Goal: Task Accomplishment & Management: Use online tool/utility

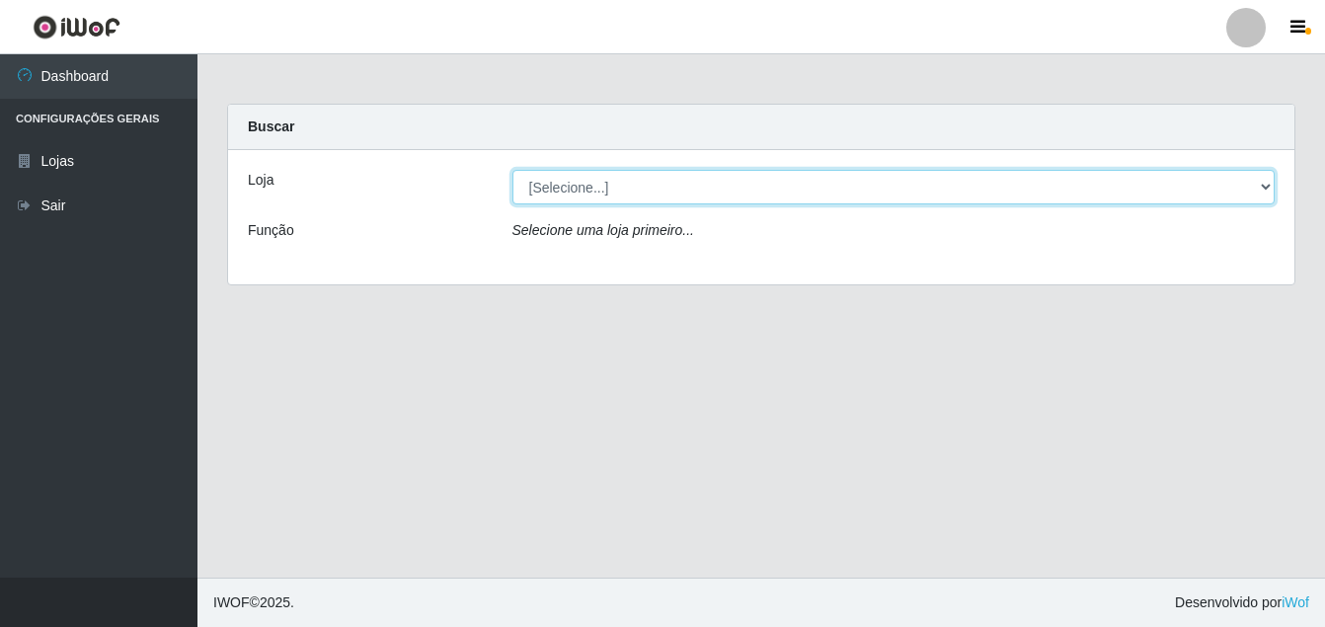
click at [577, 191] on select "[Selecione...] Ajubá Mercado" at bounding box center [893, 187] width 763 height 35
select select "402"
click at [512, 170] on select "[Selecione...] Ajubá Mercado" at bounding box center [893, 187] width 763 height 35
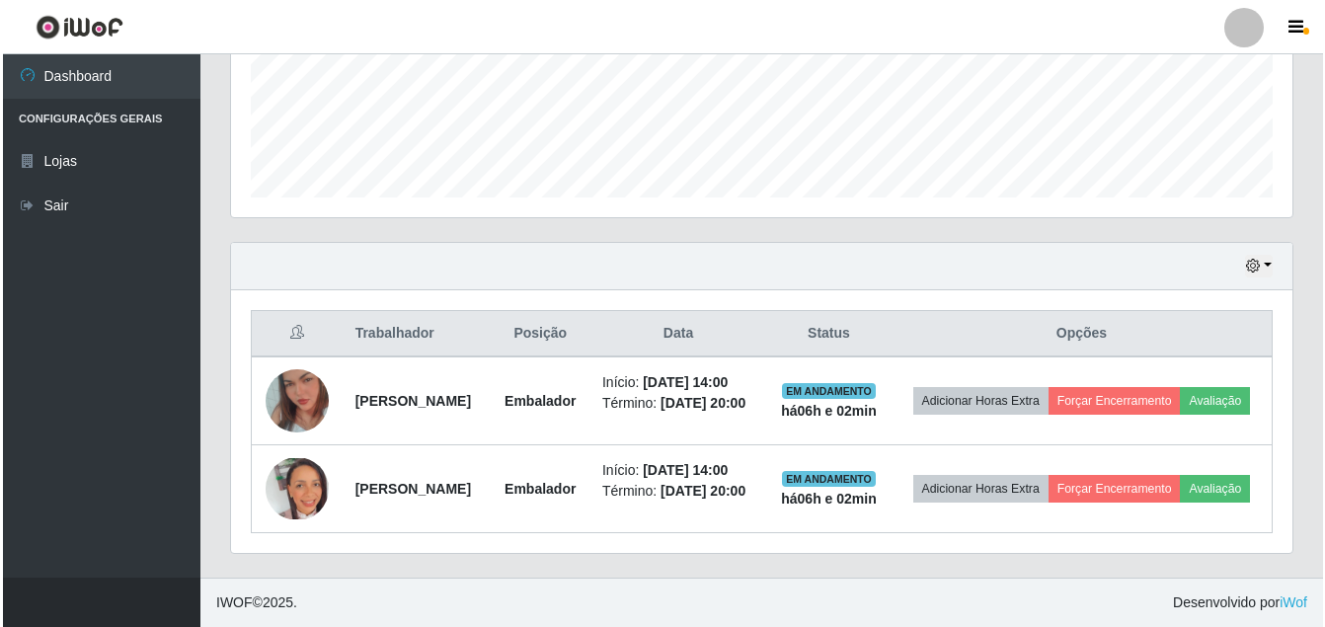
scroll to position [580, 0]
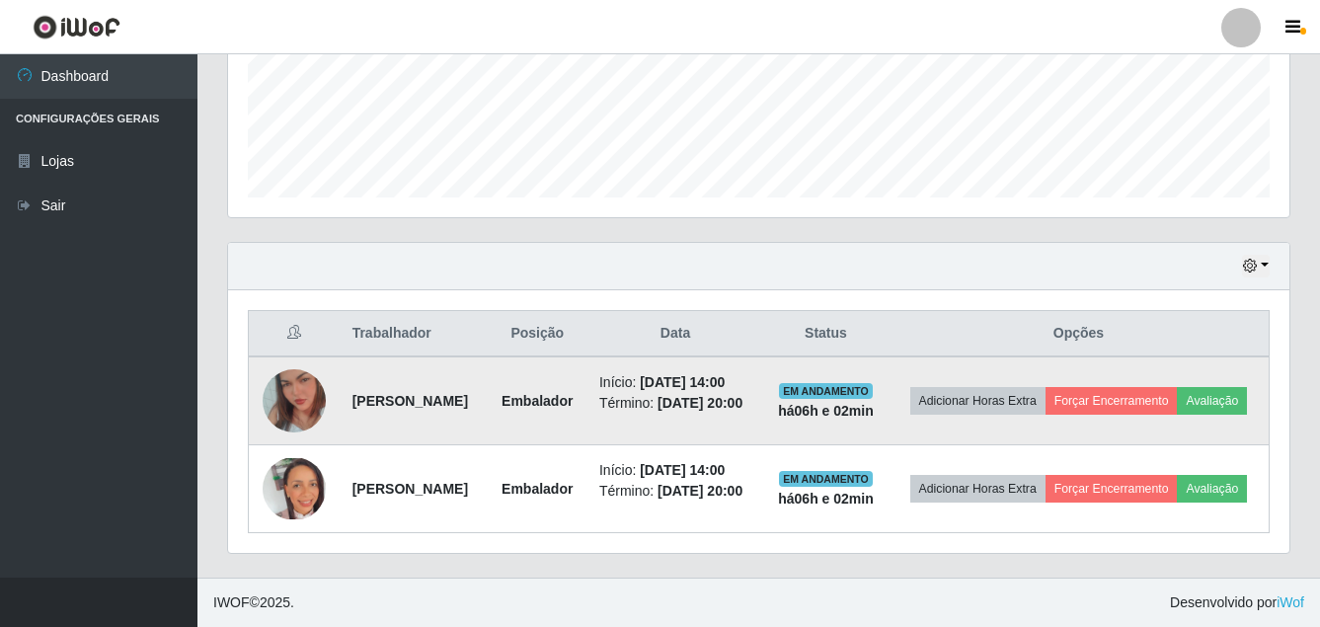
click at [276, 352] on img at bounding box center [294, 401] width 63 height 113
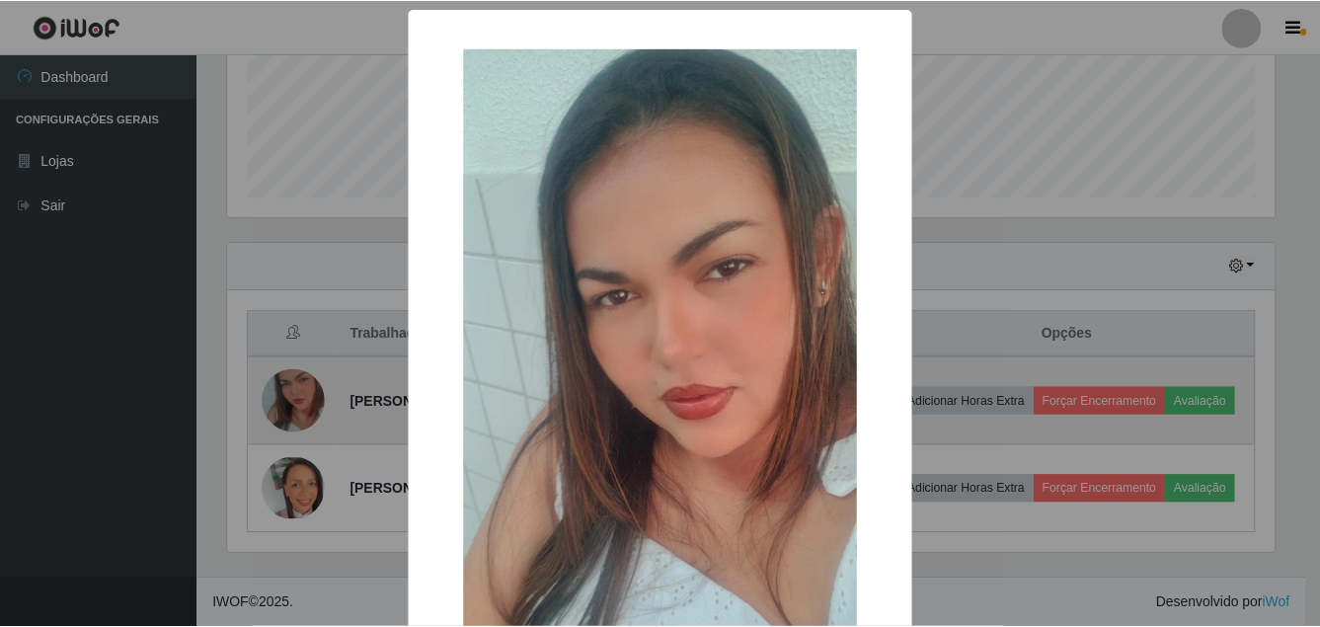
scroll to position [410, 1052]
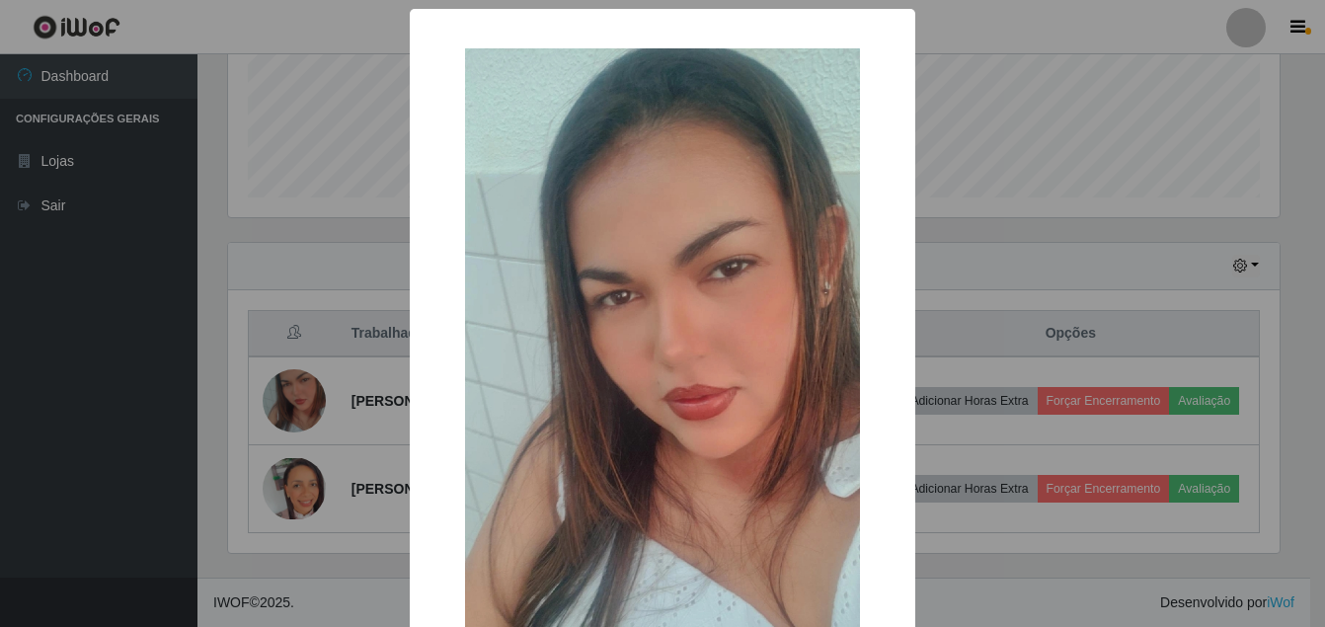
click at [48, 434] on div "× OK Cancel" at bounding box center [662, 313] width 1325 height 627
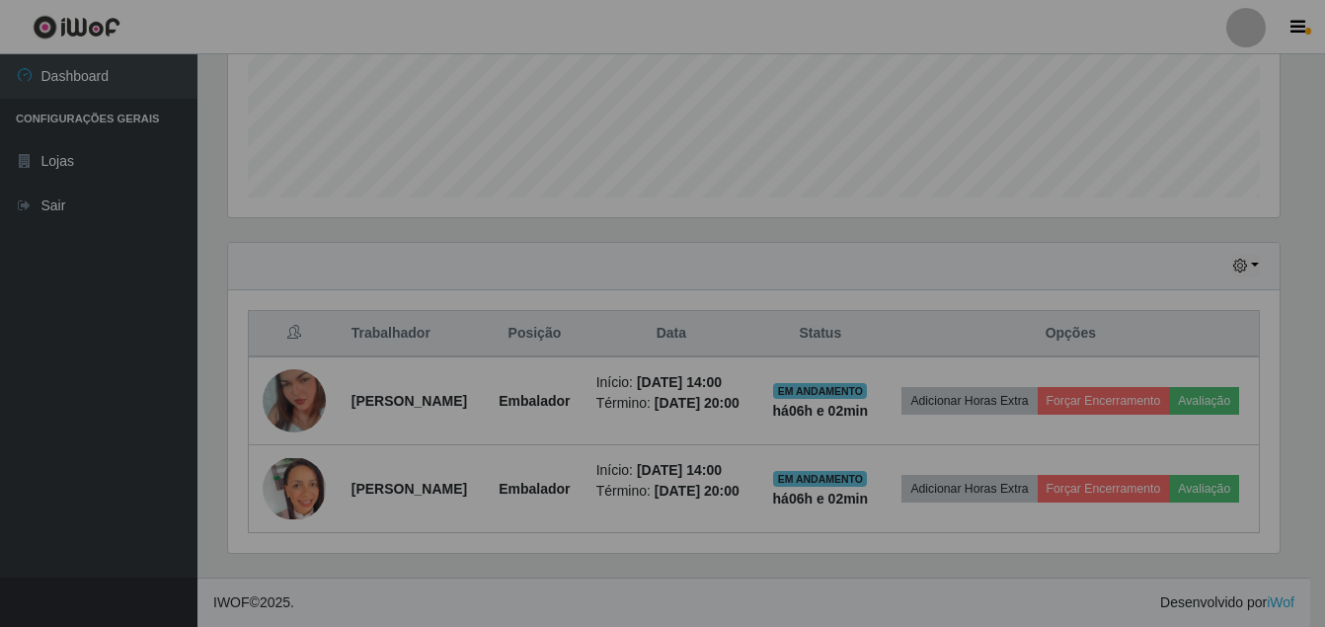
scroll to position [410, 1062]
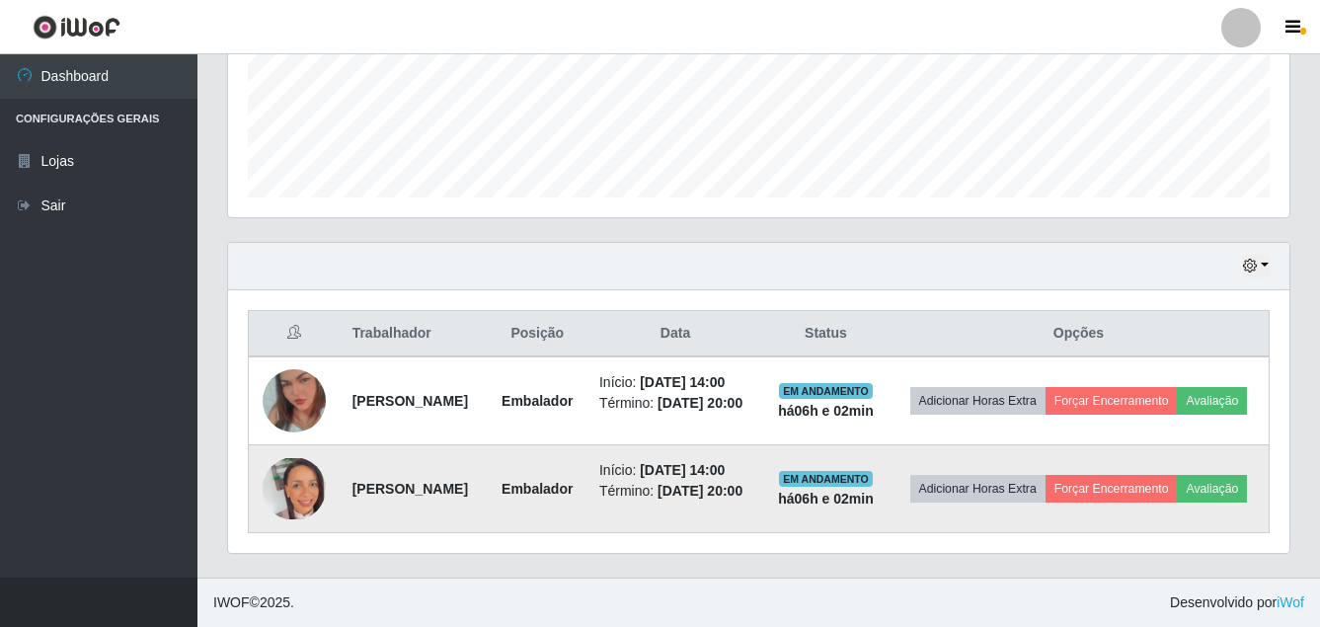
click at [306, 470] on img at bounding box center [294, 488] width 63 height 61
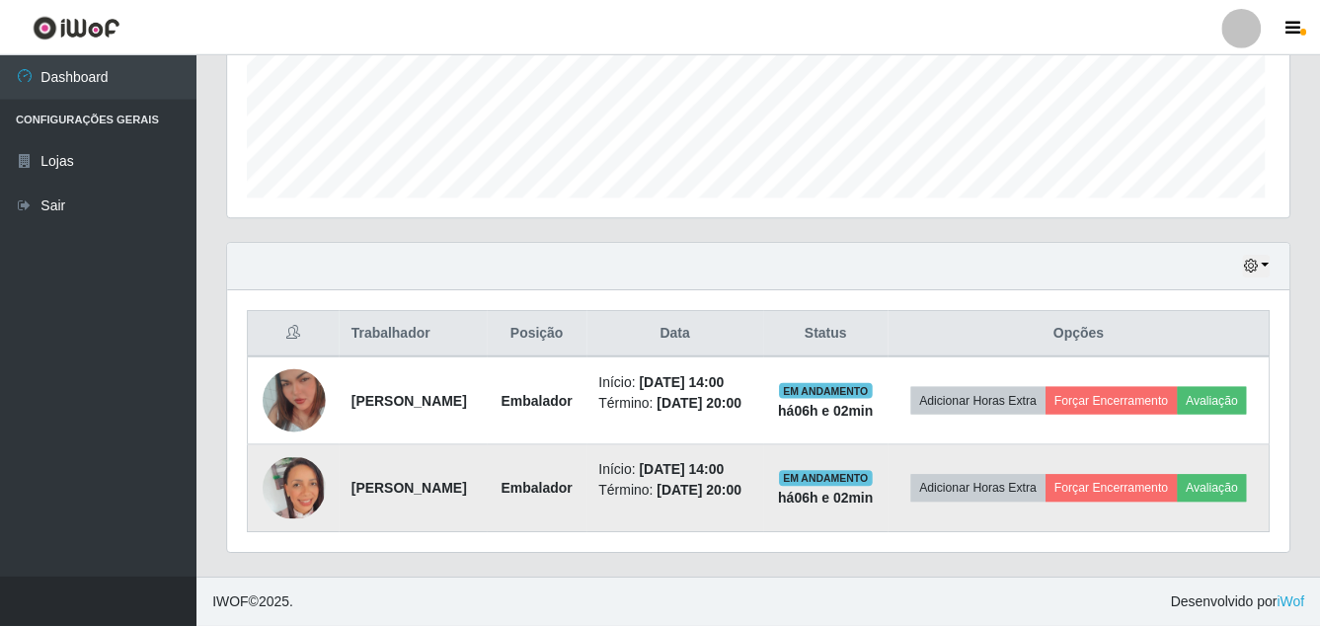
scroll to position [410, 1052]
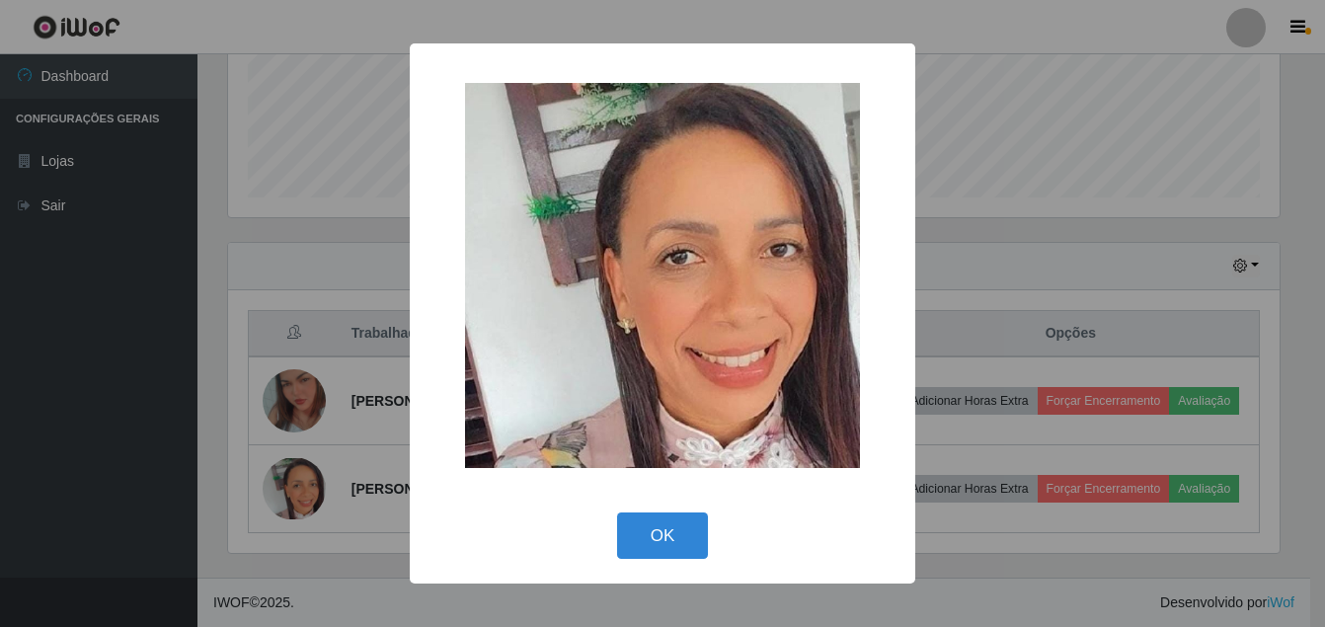
click at [70, 479] on div "× OK Cancel" at bounding box center [662, 313] width 1325 height 627
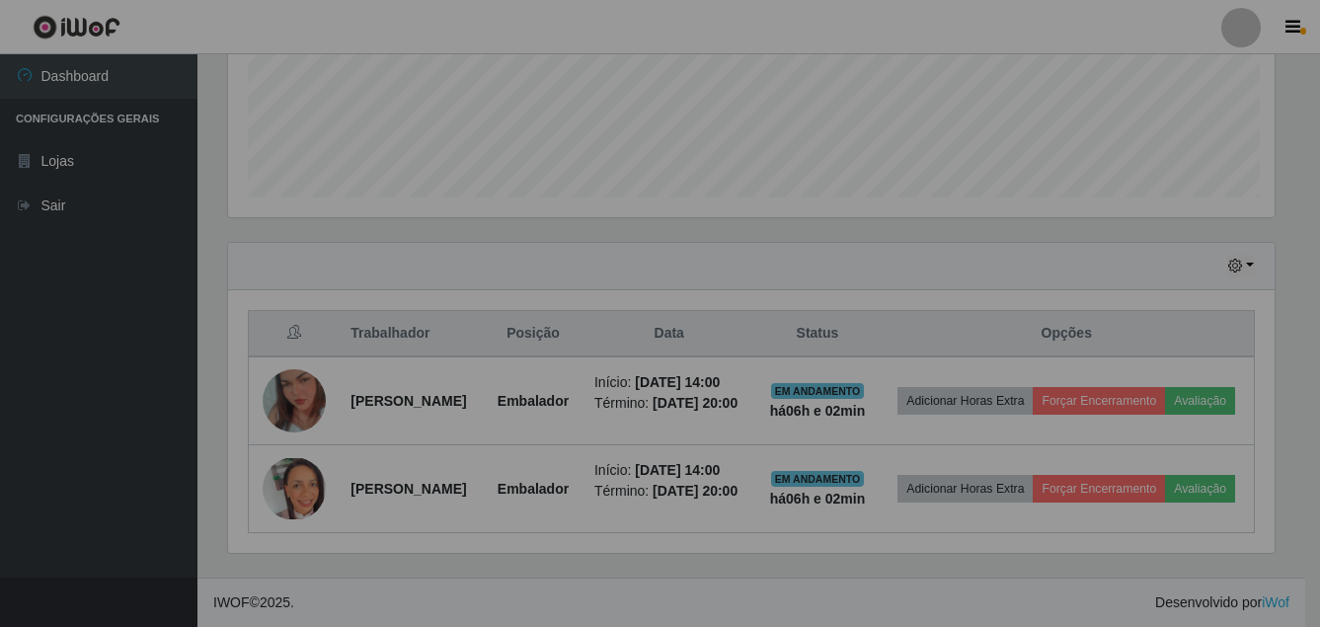
scroll to position [410, 1062]
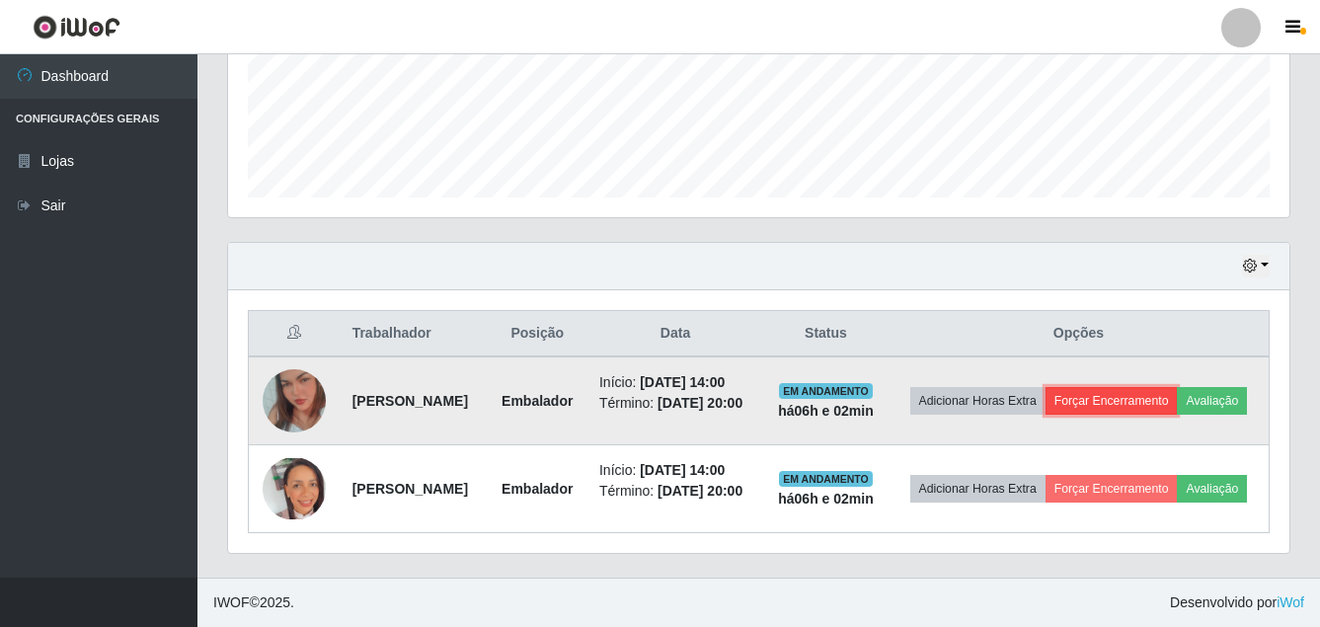
click at [1178, 387] on button "Forçar Encerramento" at bounding box center [1112, 401] width 132 height 28
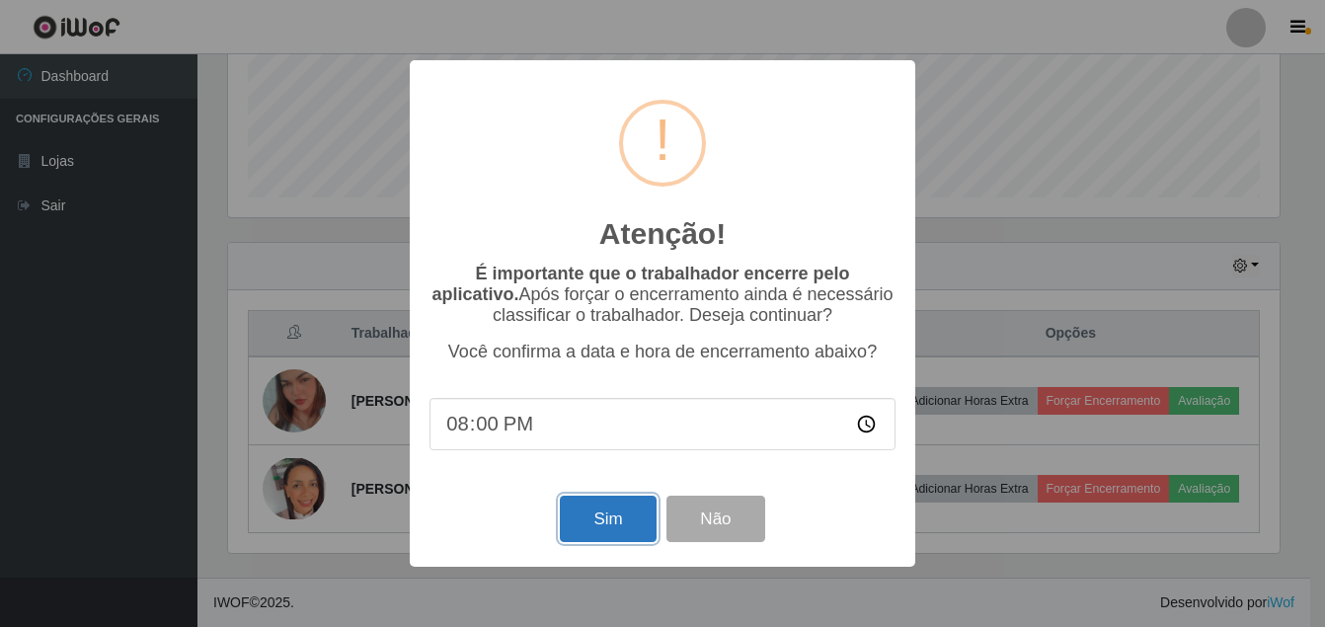
click at [578, 509] on button "Sim" at bounding box center [608, 519] width 96 height 46
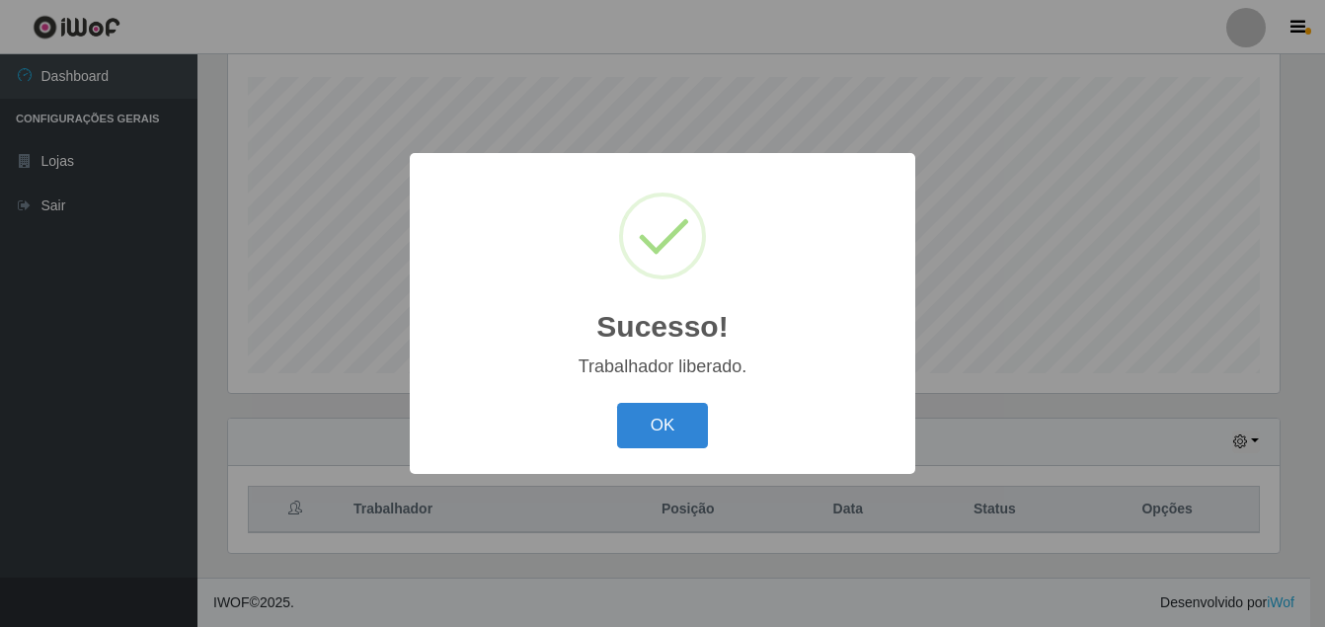
click at [696, 414] on button "OK" at bounding box center [663, 426] width 92 height 46
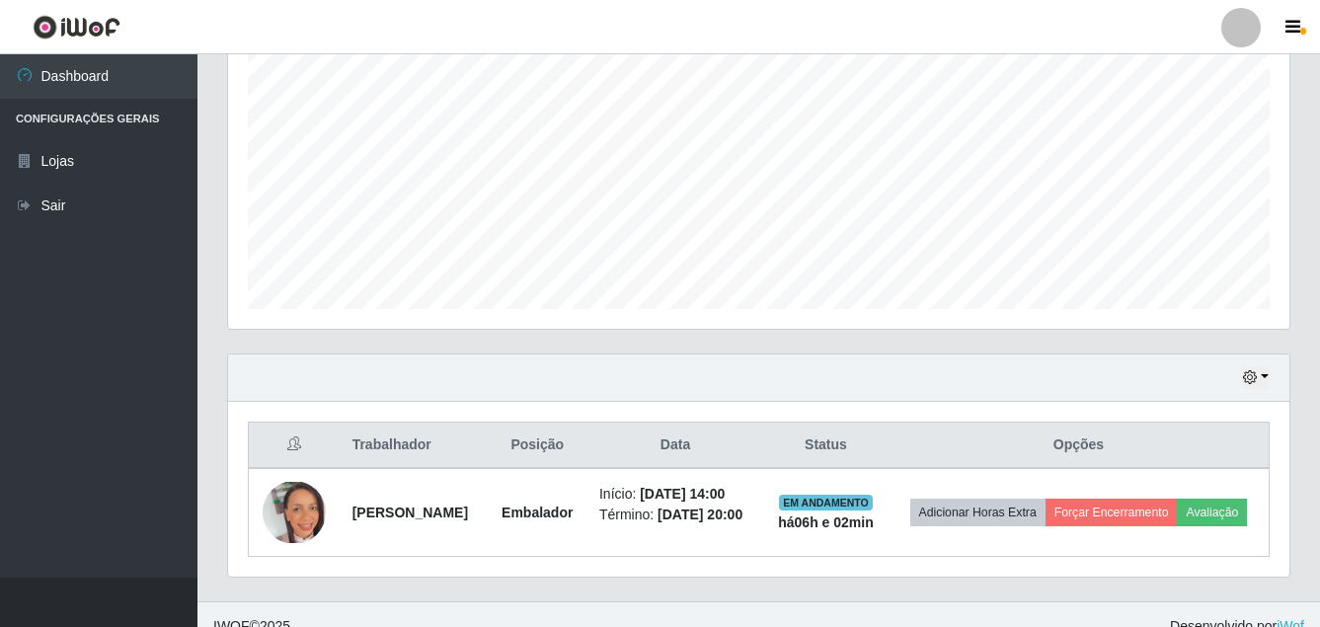
scroll to position [435, 0]
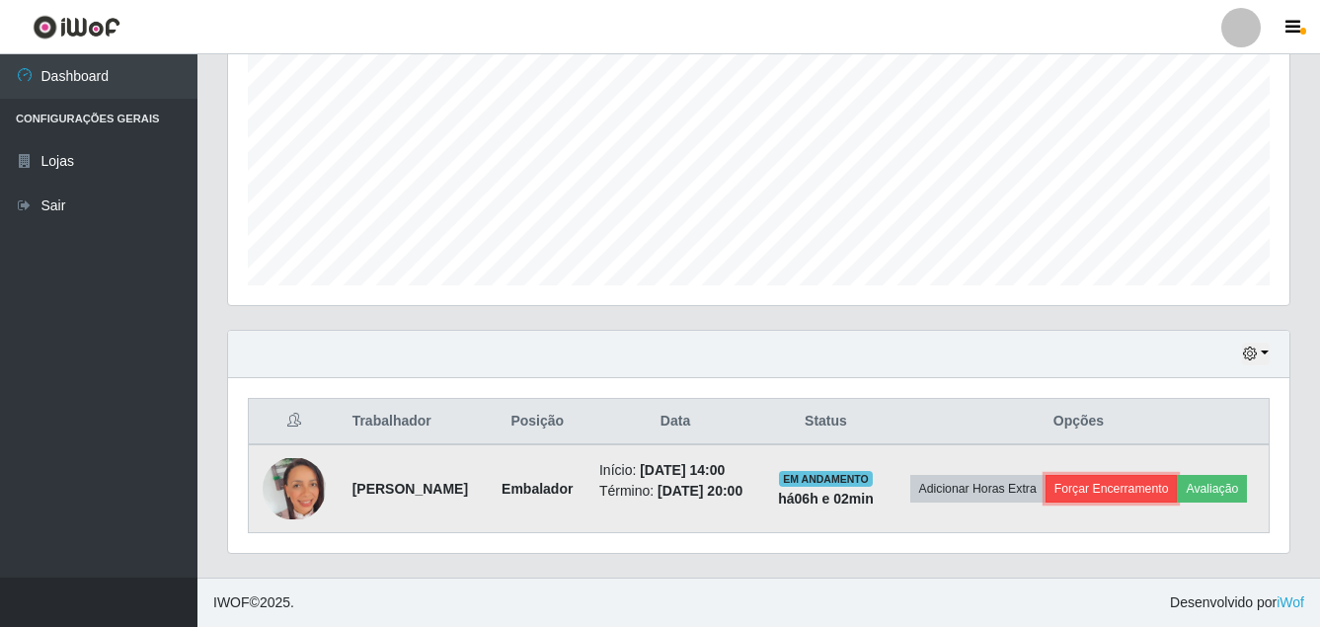
click at [1169, 475] on button "Forçar Encerramento" at bounding box center [1112, 489] width 132 height 28
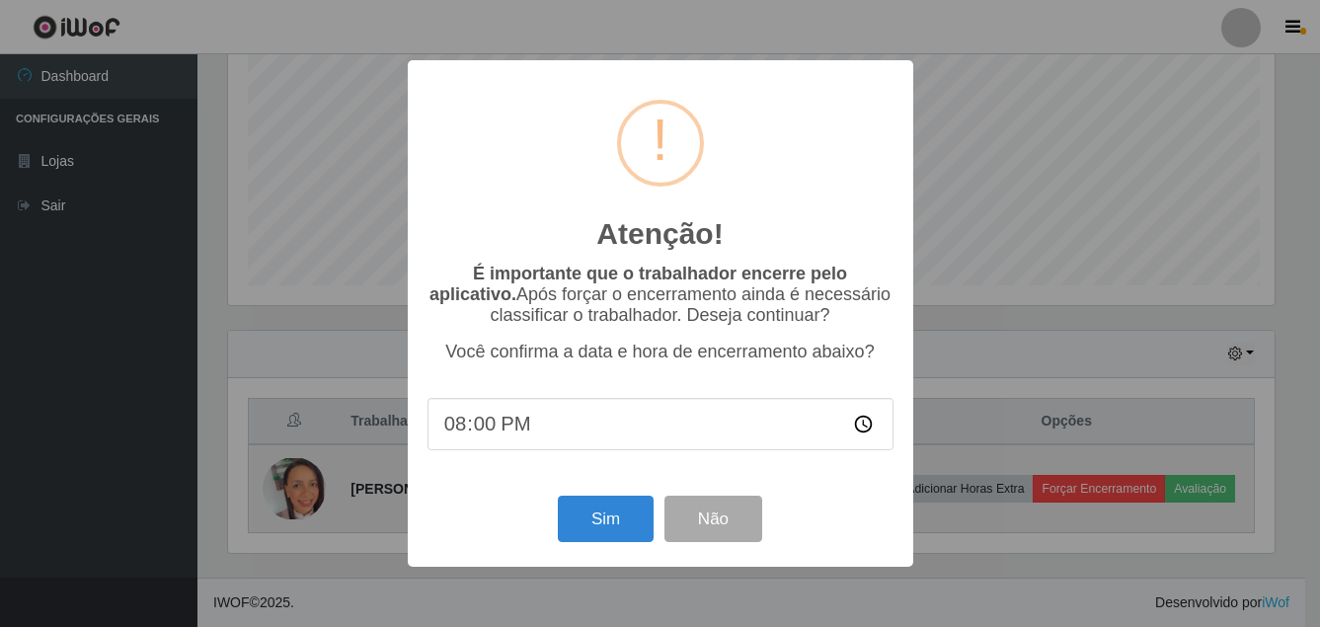
scroll to position [410, 1052]
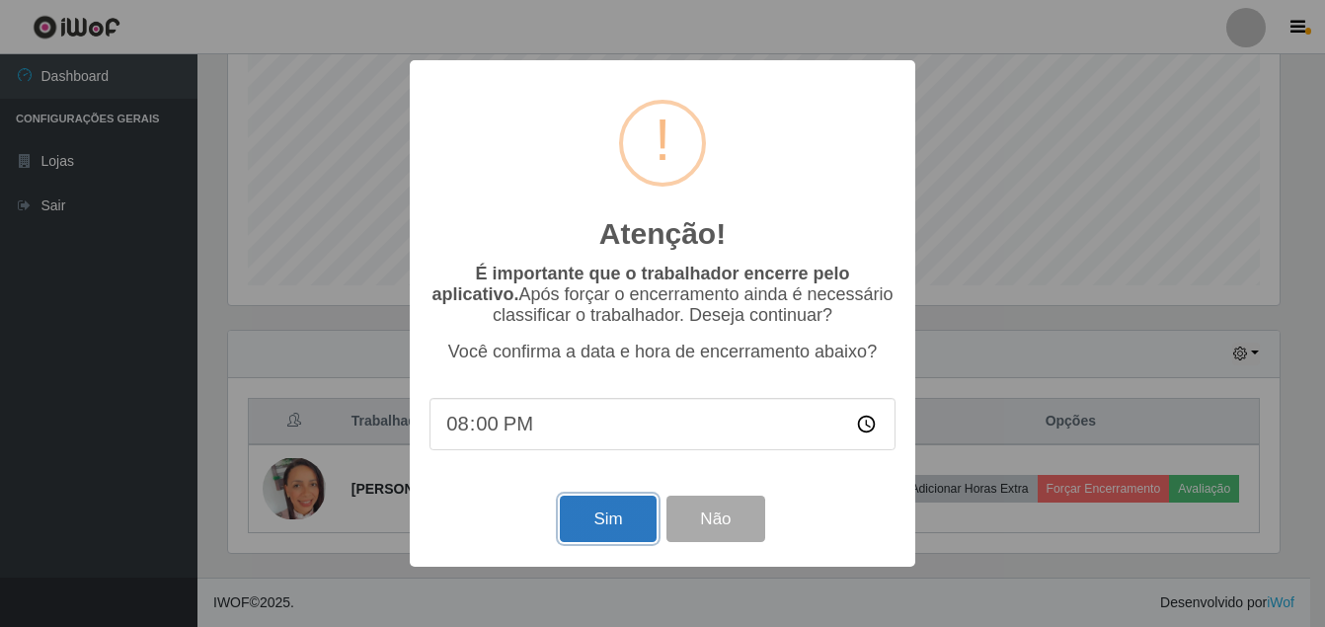
click at [627, 520] on button "Sim" at bounding box center [608, 519] width 96 height 46
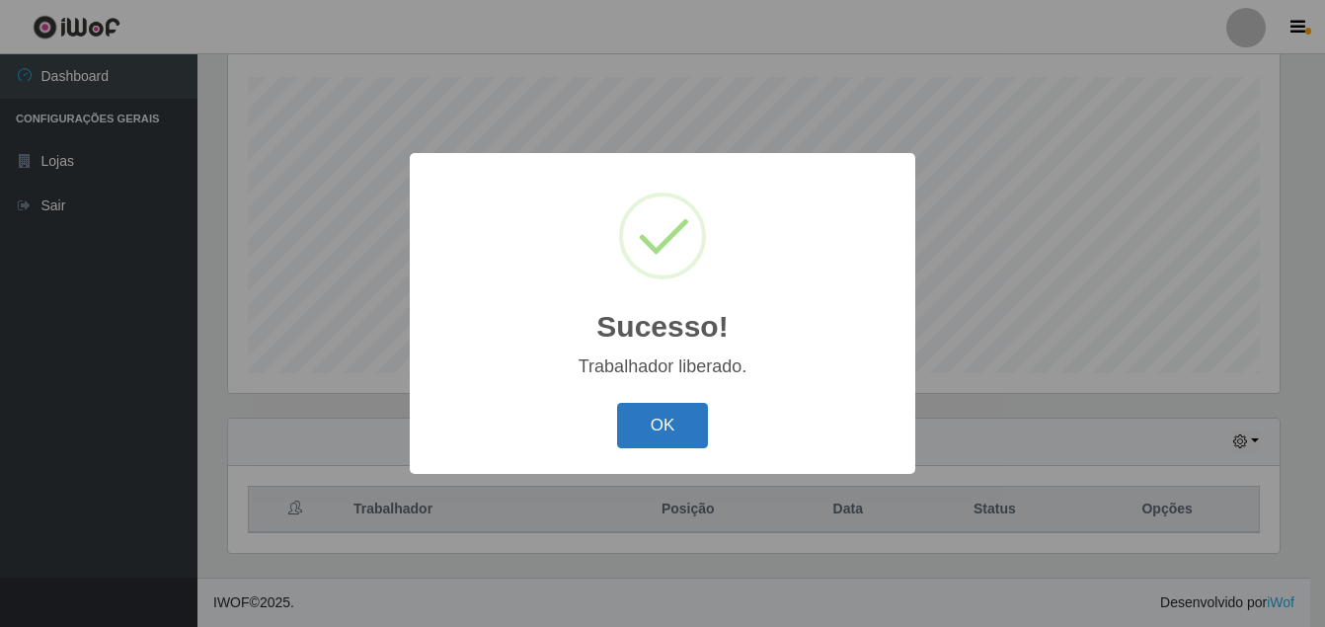
click at [666, 438] on button "OK" at bounding box center [663, 426] width 92 height 46
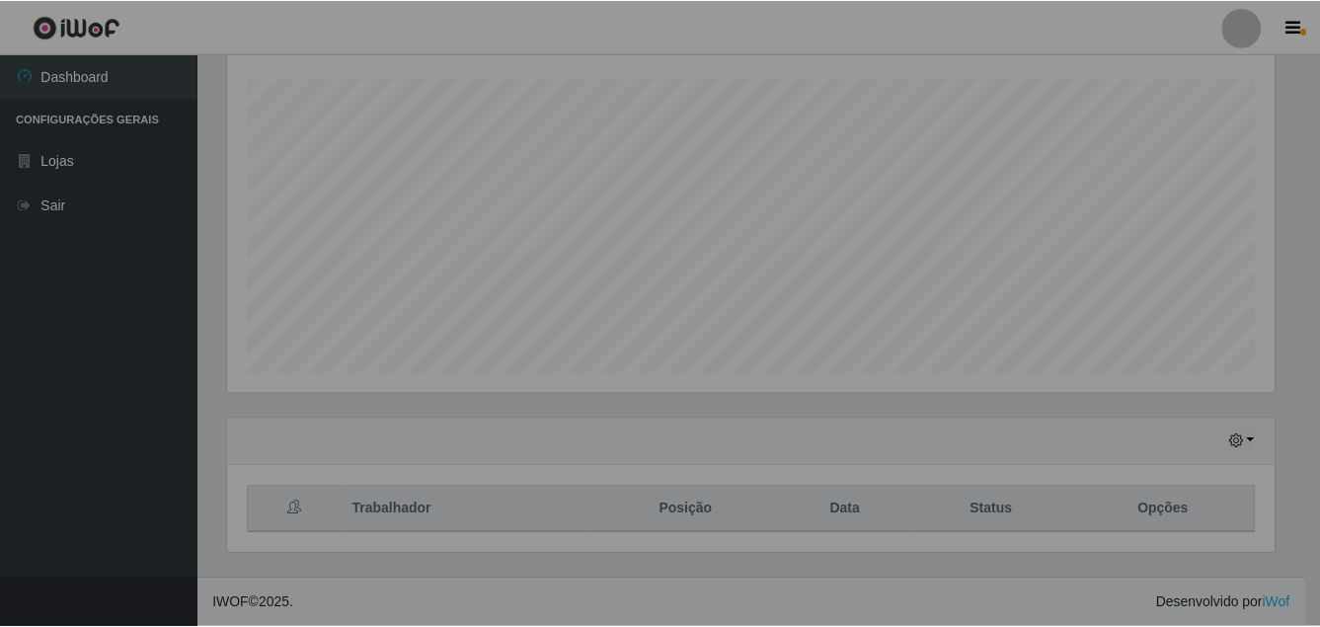
scroll to position [0, 0]
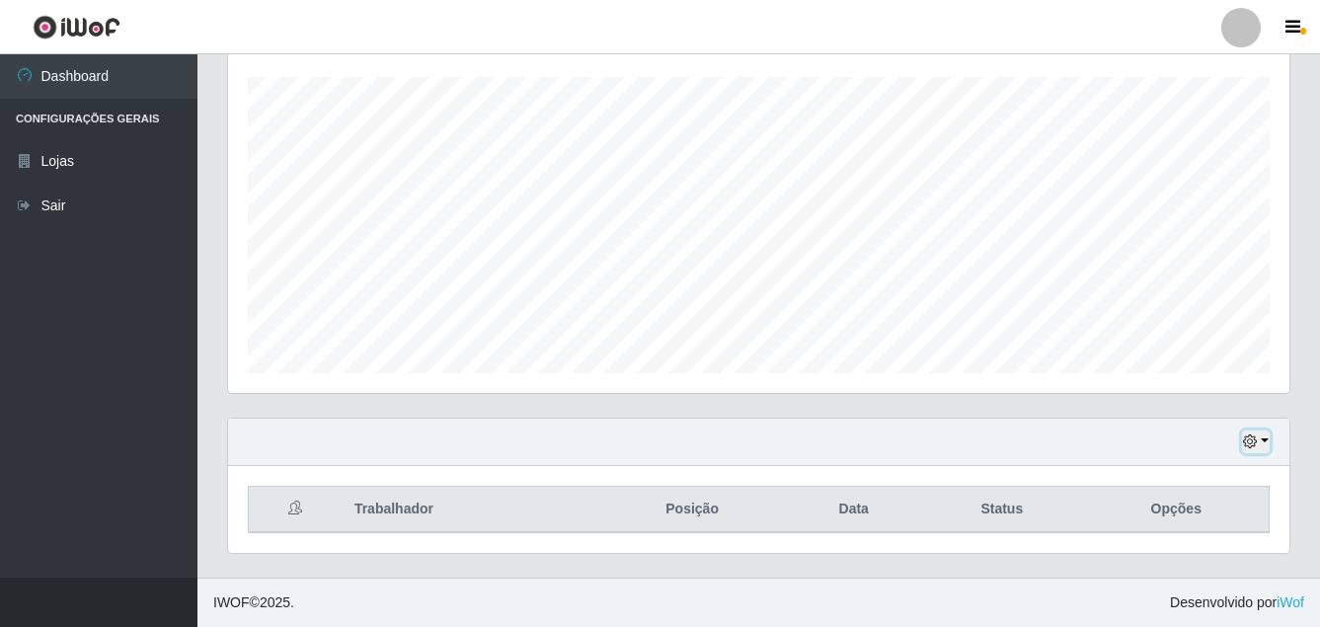
click at [1251, 439] on icon "button" at bounding box center [1250, 441] width 14 height 14
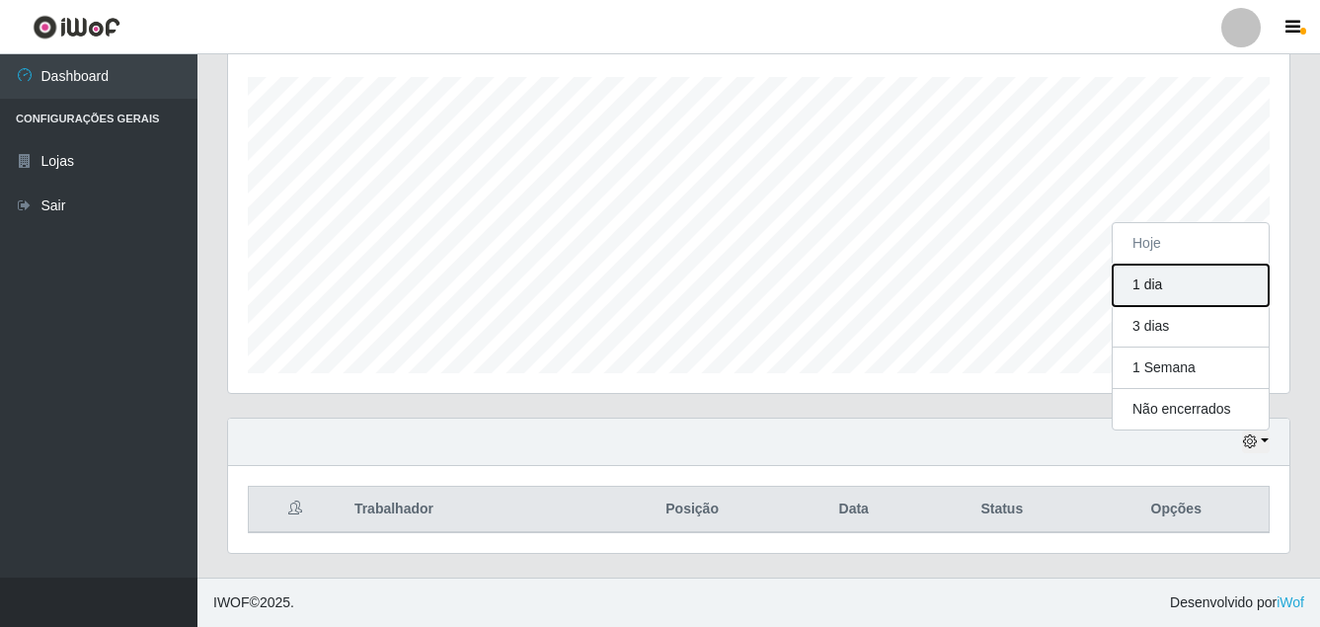
click at [1167, 285] on button "1 dia" at bounding box center [1191, 285] width 156 height 41
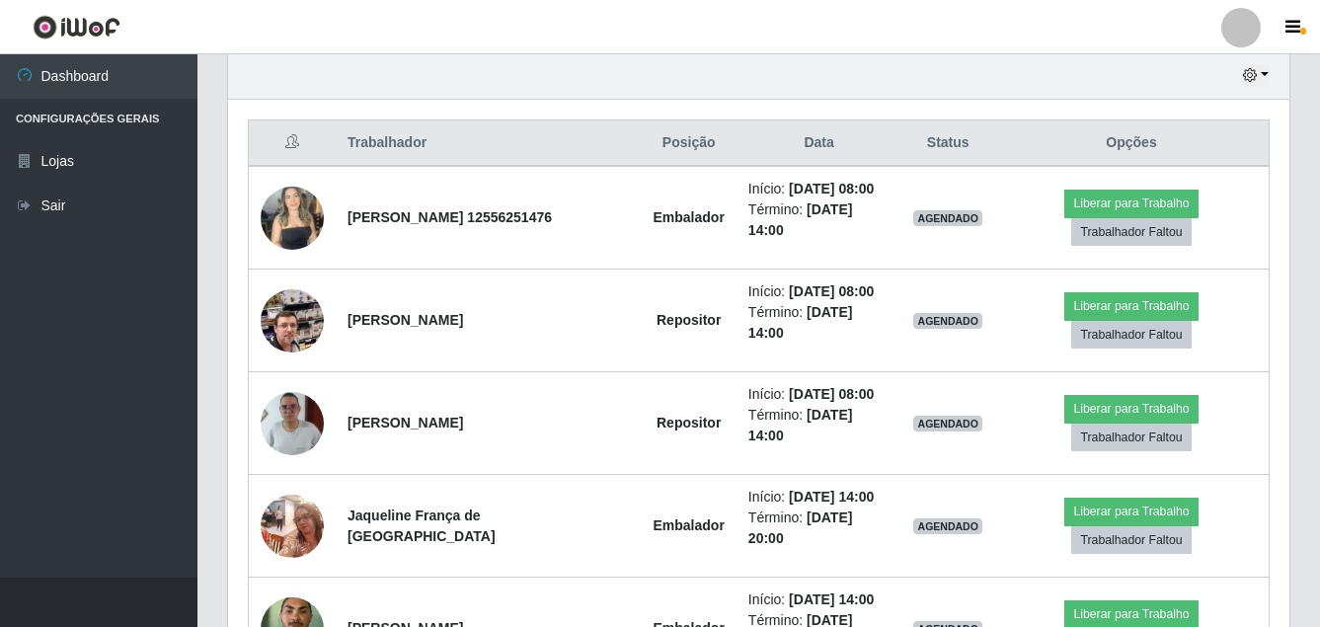
scroll to position [728, 0]
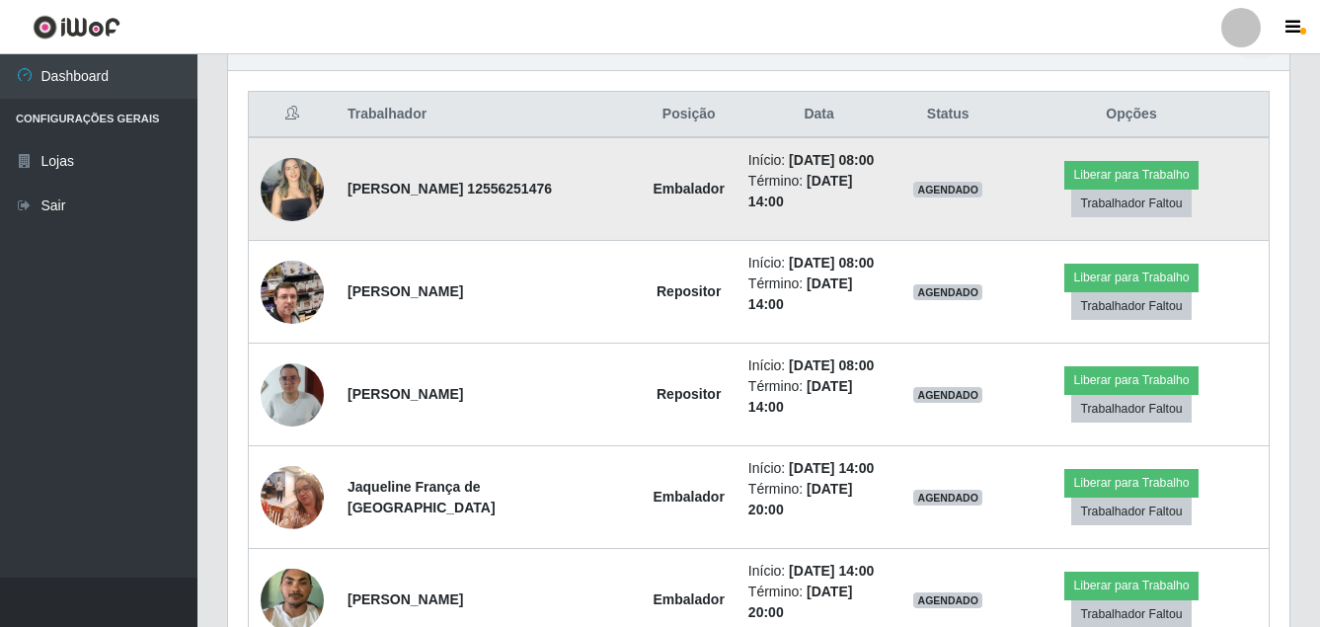
click at [297, 188] on img at bounding box center [292, 189] width 63 height 84
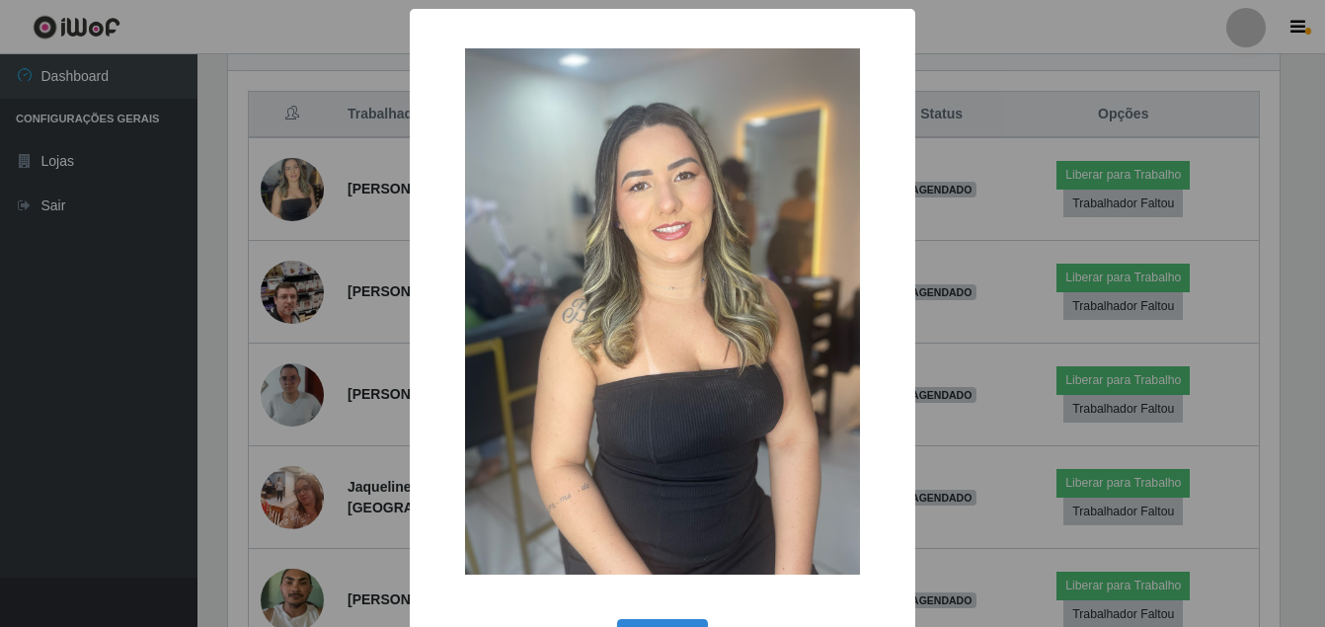
click at [57, 341] on div "× OK Cancel" at bounding box center [662, 313] width 1325 height 627
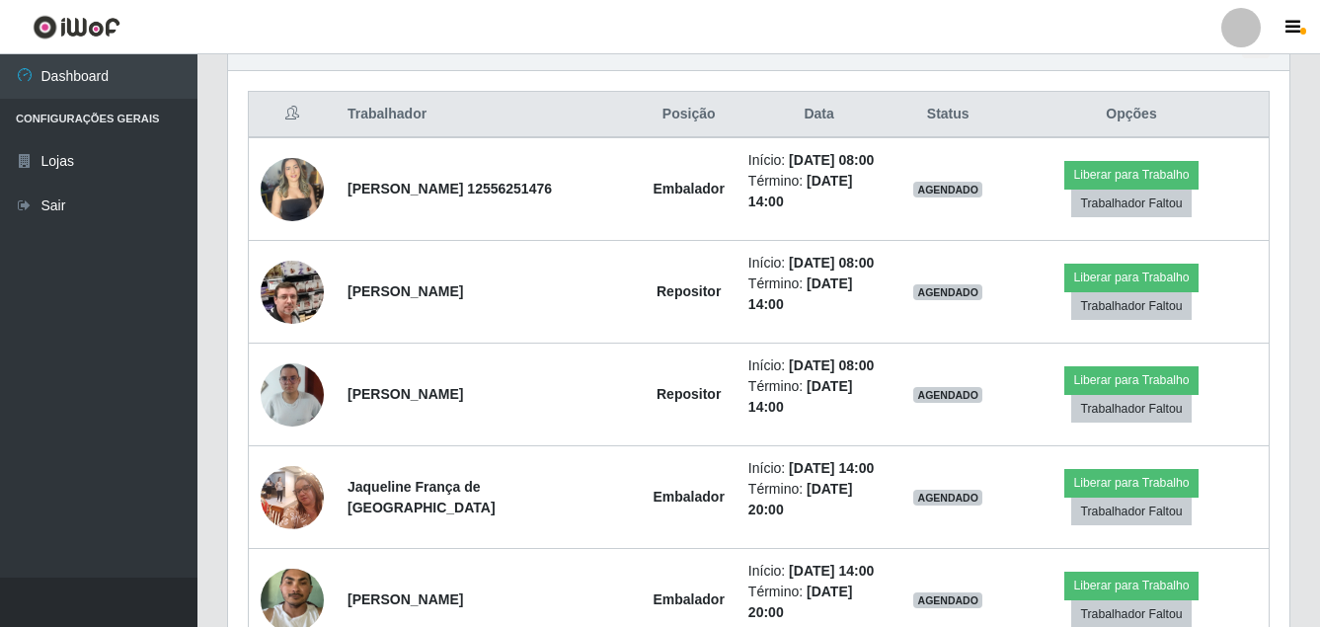
scroll to position [827, 0]
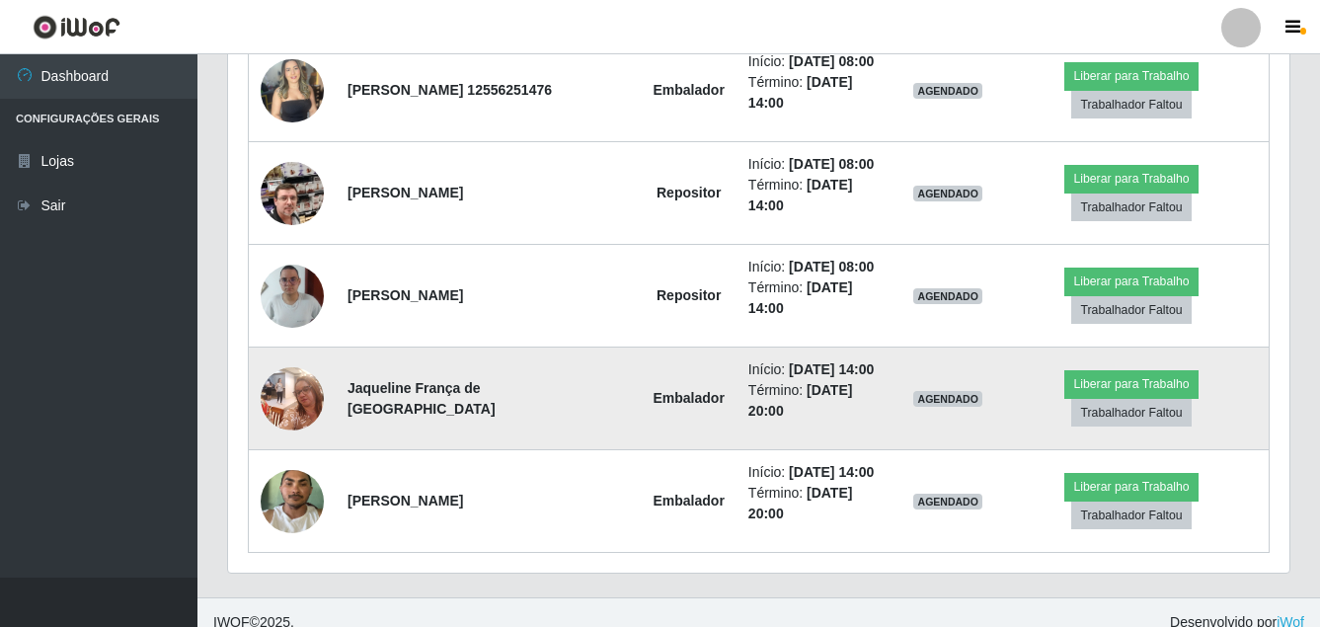
click at [300, 396] on img at bounding box center [292, 398] width 63 height 84
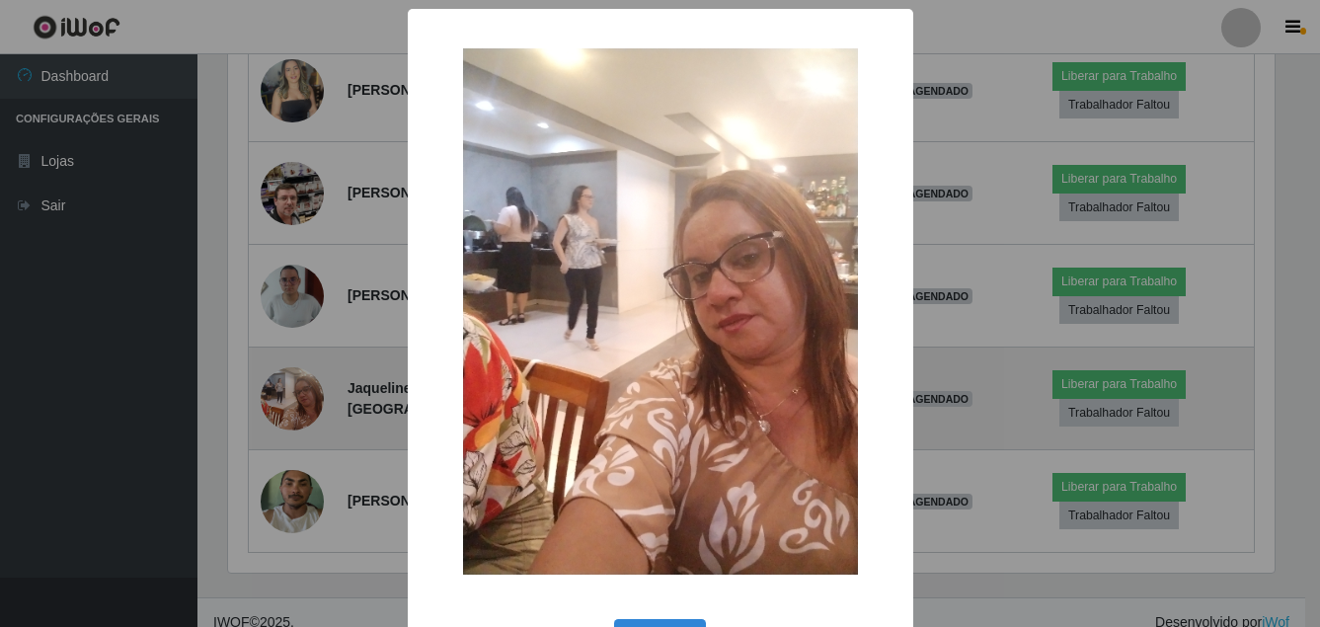
scroll to position [410, 1052]
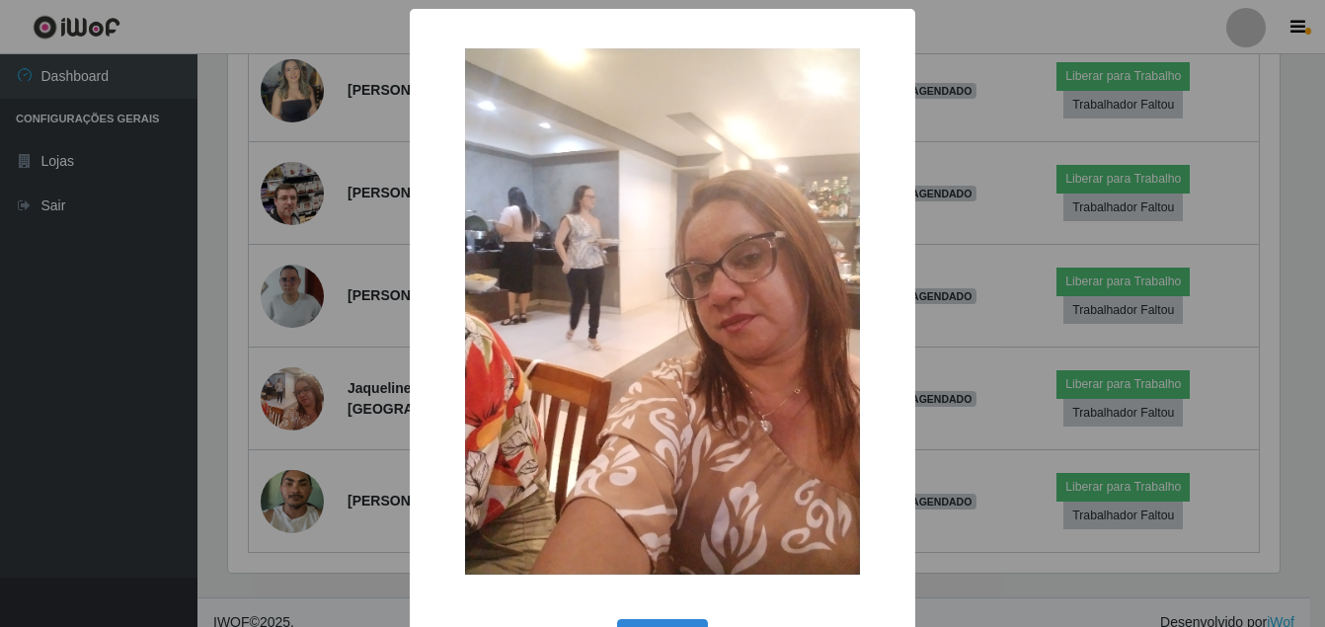
click at [21, 418] on div "× OK Cancel" at bounding box center [662, 313] width 1325 height 627
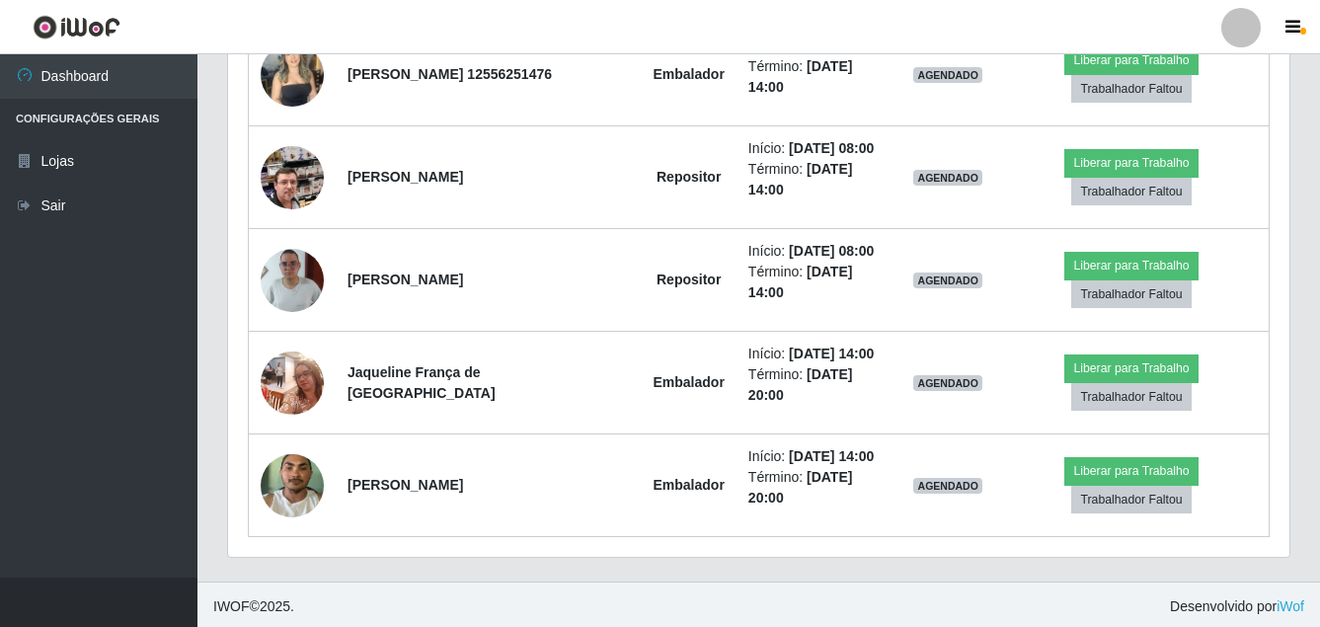
scroll to position [846, 0]
